Goal: Navigation & Orientation: Find specific page/section

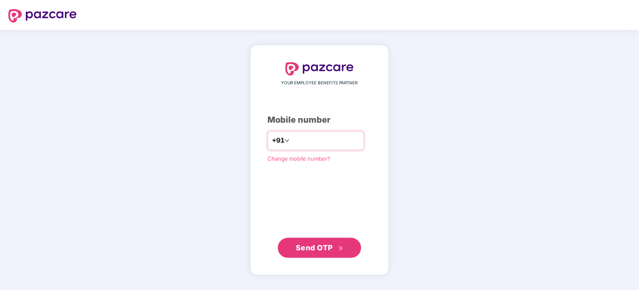
click at [310, 140] on input "number" at bounding box center [325, 140] width 68 height 13
type input "**********"
click at [316, 245] on span "Send OTP" at bounding box center [314, 247] width 37 height 9
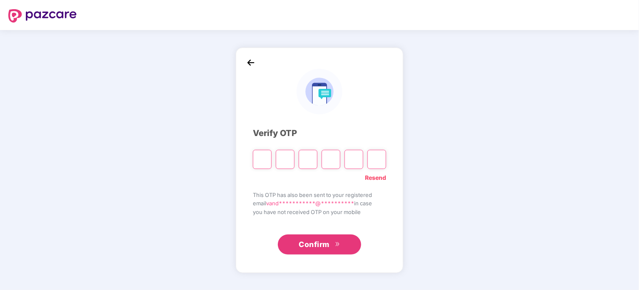
click at [263, 160] on input "Please enter verification code. Digit 1" at bounding box center [262, 159] width 19 height 19
click at [263, 158] on input "Please enter verification code. Digit 1" at bounding box center [262, 159] width 19 height 19
type input "*"
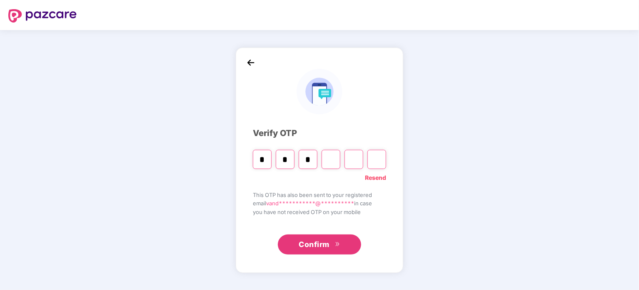
type input "*"
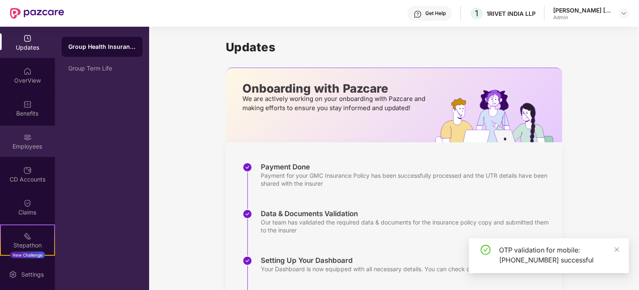
click at [22, 142] on div "Employees" at bounding box center [27, 146] width 55 height 8
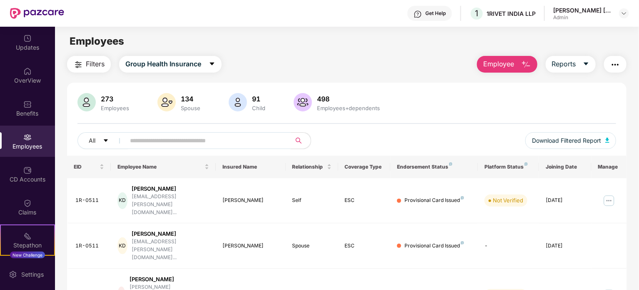
click at [221, 138] on input "text" at bounding box center [205, 140] width 150 height 13
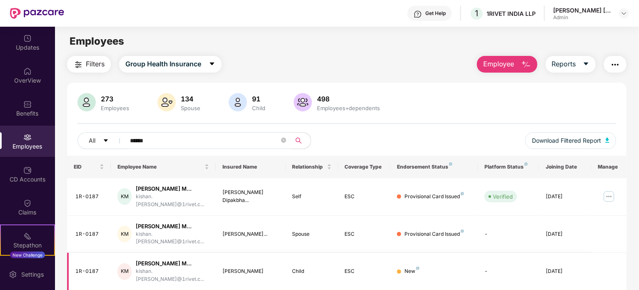
scroll to position [27, 0]
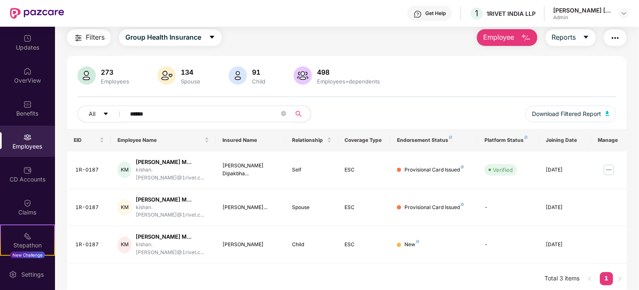
type input "******"
